Goal: Find specific page/section: Find specific page/section

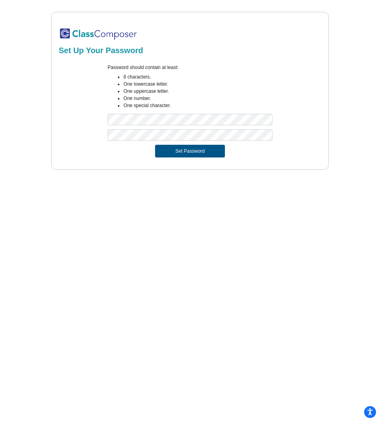
click at [203, 154] on button "Set Password" at bounding box center [190, 151] width 70 height 13
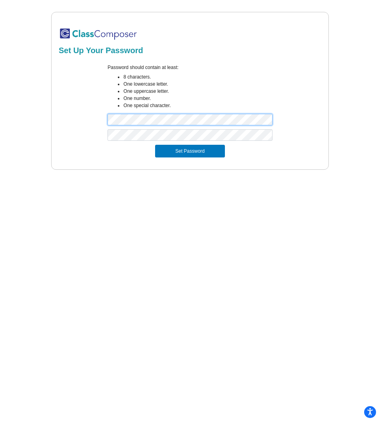
click at [95, 120] on div "Password should contain at least: 8 characters. One lowercase letter. One upper…" at bounding box center [190, 96] width 265 height 65
click at [213, 159] on form "Password should contain at least: 8 characters. One lowercase letter. One upper…" at bounding box center [190, 110] width 263 height 103
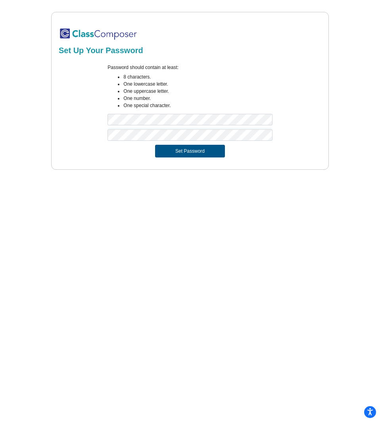
click at [213, 152] on button "Set Password" at bounding box center [190, 151] width 70 height 13
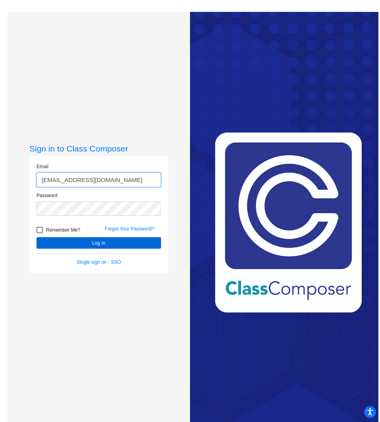
type input "[EMAIL_ADDRESS][DOMAIN_NAME]"
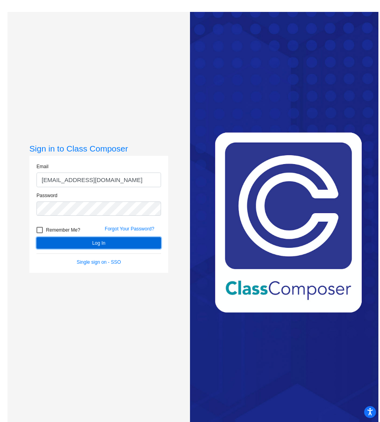
click at [124, 244] on button "Log In" at bounding box center [98, 243] width 125 height 12
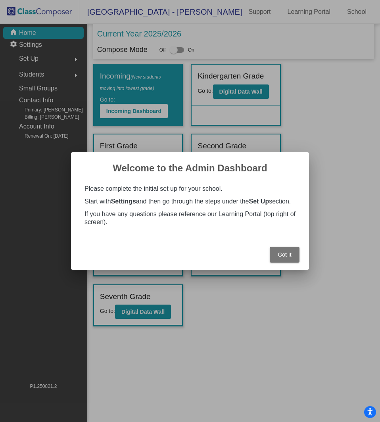
click at [290, 258] on span "Got It" at bounding box center [284, 254] width 13 height 6
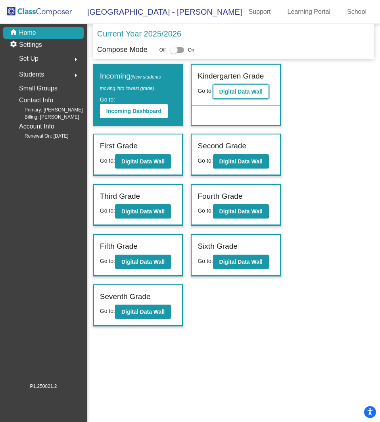
click at [235, 90] on b "Digital Data Wall" at bounding box center [240, 91] width 43 height 6
click at [144, 163] on b "Digital Data Wall" at bounding box center [142, 161] width 43 height 6
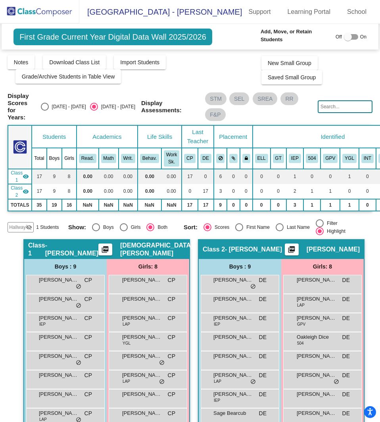
scroll to position [40, 0]
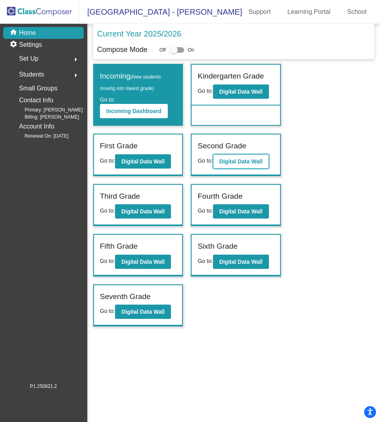
click at [237, 161] on b "Digital Data Wall" at bounding box center [240, 161] width 43 height 6
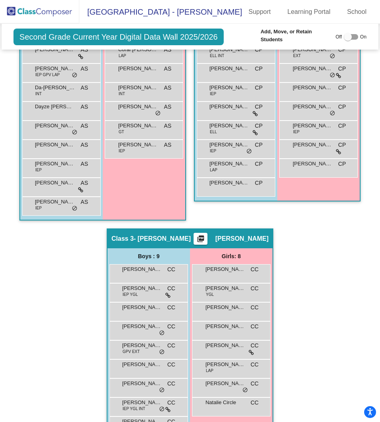
scroll to position [206, 0]
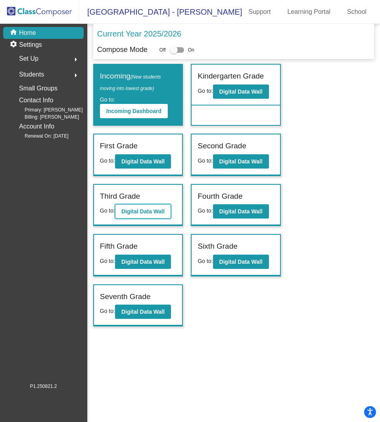
click at [147, 207] on button "Digital Data Wall" at bounding box center [143, 211] width 56 height 14
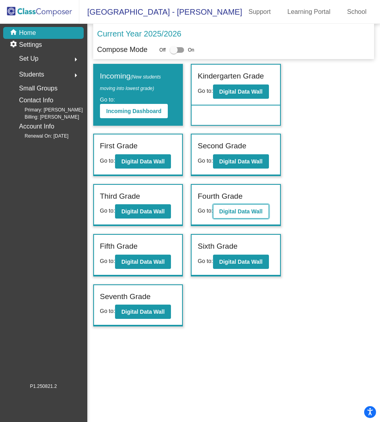
click at [242, 214] on b "Digital Data Wall" at bounding box center [240, 211] width 43 height 6
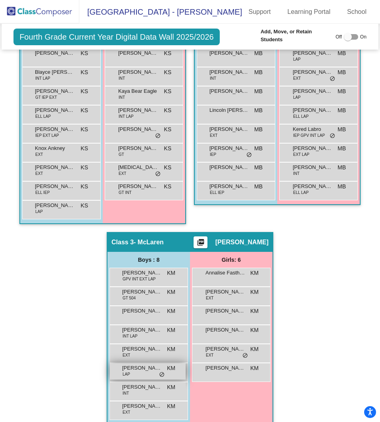
scroll to position [252, 0]
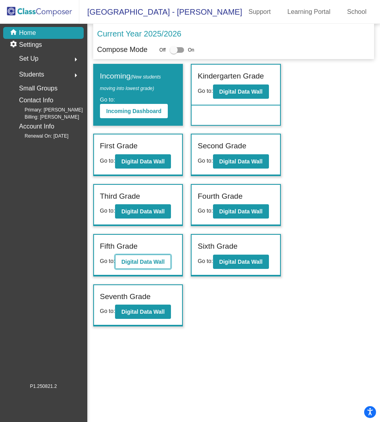
click at [152, 260] on b "Digital Data Wall" at bounding box center [142, 262] width 43 height 6
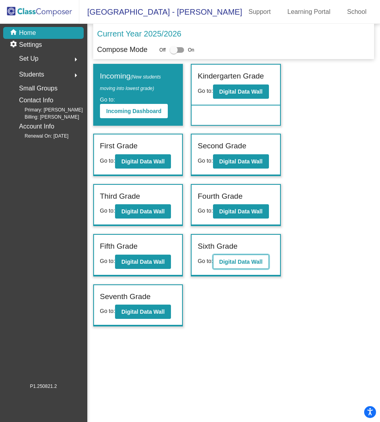
click at [245, 265] on button "Digital Data Wall" at bounding box center [241, 262] width 56 height 14
